Goal: Task Accomplishment & Management: Use online tool/utility

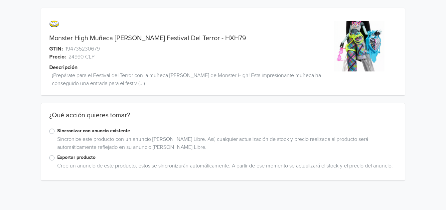
click at [57, 132] on label "Sincronizar con anuncio existente" at bounding box center [226, 130] width 339 height 7
click at [0, 0] on input "Sincronizar con anuncio existente" at bounding box center [0, 0] width 0 height 0
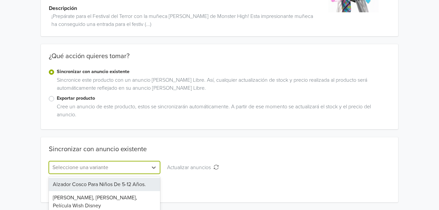
scroll to position [125, 0]
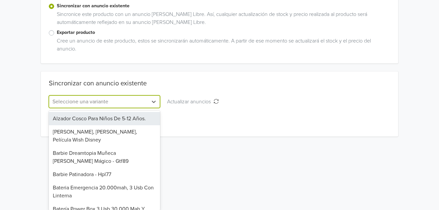
click at [155, 108] on div "41 results available. Use Up and Down to choose options, press Enter to select …" at bounding box center [104, 101] width 111 height 13
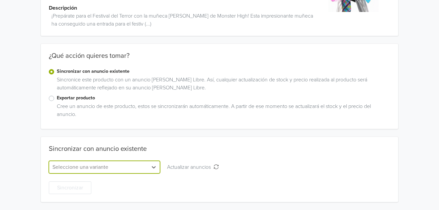
scroll to position [59, 0]
click at [119, 102] on div "Monster High Muñeca [PERSON_NAME] Festival Del Terror - HXH79 GTIN: 19473523067…" at bounding box center [219, 75] width 429 height 269
type input "h"
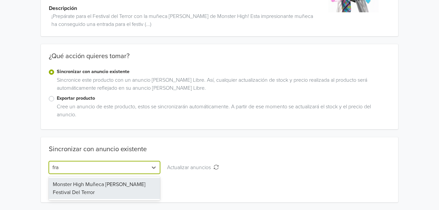
type input "[PERSON_NAME]"
click at [128, 181] on div "Monster High Muñeca Frankie Stein Festival Del Terror" at bounding box center [104, 188] width 111 height 21
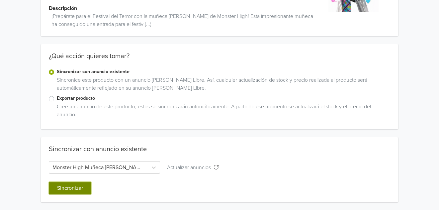
click at [73, 184] on button "Sincronizar" at bounding box center [70, 188] width 43 height 13
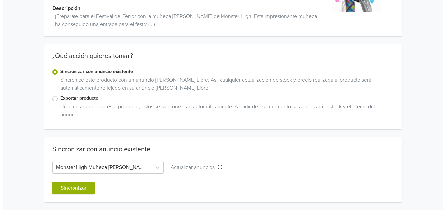
scroll to position [0, 0]
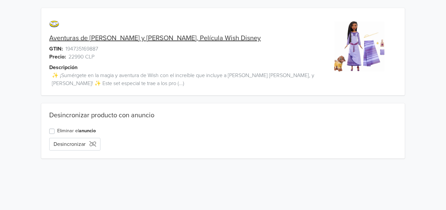
click at [150, 134] on div "Eliminar el anuncio" at bounding box center [222, 131] width 347 height 8
click at [95, 49] on span "194735169887" at bounding box center [81, 49] width 33 height 8
drag, startPoint x: 95, startPoint y: 49, endPoint x: 266, endPoint y: 102, distance: 179.0
click at [266, 102] on div "Aventuras de Asha de Rosas, Valentino y Estrella, Película Wish Disney GTIN: 19…" at bounding box center [223, 83] width 436 height 166
